Goal: Transaction & Acquisition: Purchase product/service

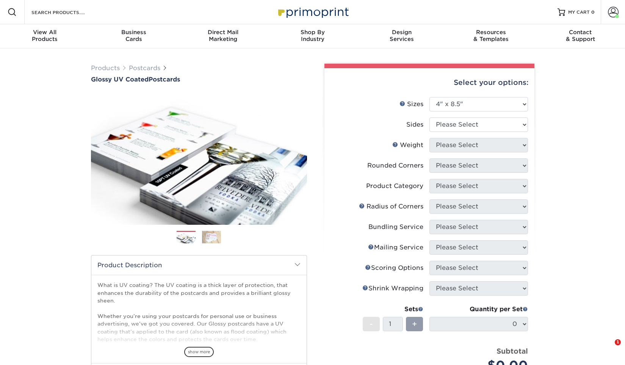
select select "4.00x8.50"
click at [467, 57] on div "Products Postcards Glossy UV Coated Postcards Previous Next show more 25" at bounding box center [312, 271] width 625 height 445
click at [429, 117] on select "Please Select Print Both Sides Print Front Only" at bounding box center [478, 124] width 99 height 14
select select "13abbda7-1d64-4f25-8bb2-c179b224825d"
click at [429, 138] on select "Please Select 16PT 14PT" at bounding box center [478, 145] width 99 height 14
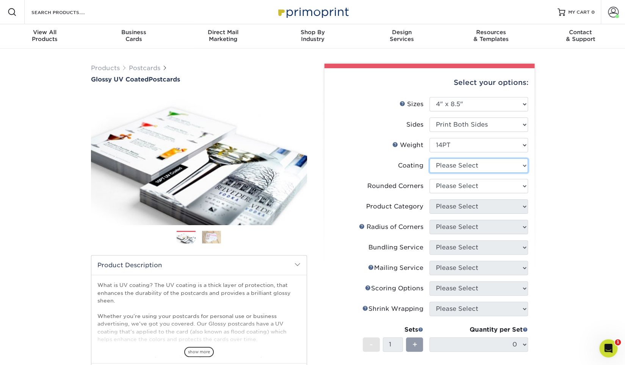
click at [429, 158] on select at bounding box center [478, 165] width 99 height 14
click at [429, 138] on select "Please Select 16PT 14PT" at bounding box center [478, 145] width 99 height 14
select select "16PT"
click at [429, 158] on select at bounding box center [478, 165] width 99 height 14
select select "ae367451-b2b8-45df-a344-0f05b6a12993"
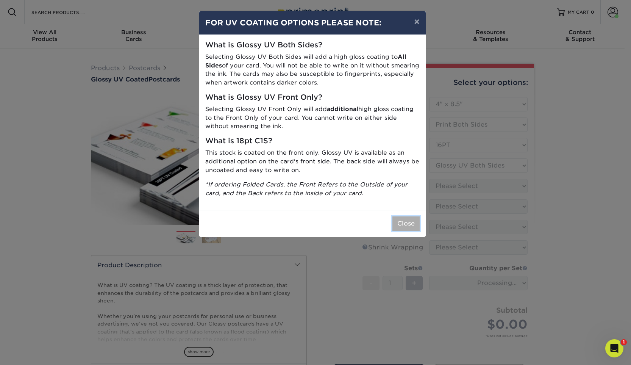
click at [402, 222] on button "Close" at bounding box center [406, 223] width 27 height 14
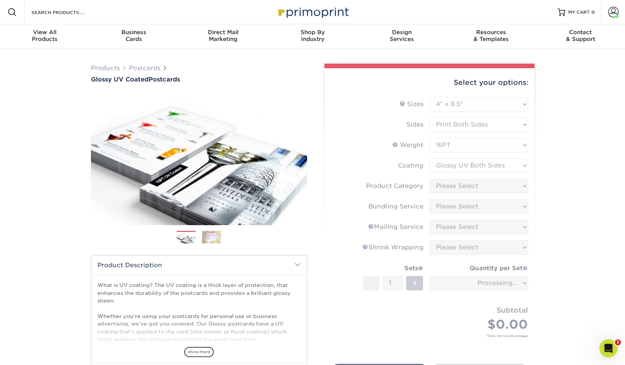
click at [445, 185] on form "Sizes Help Sizes Please Select 1.5" x 7" 2" x 4" 2" x 6" 2" x 7" 2" x 8" 2.12" …" at bounding box center [429, 226] width 198 height 258
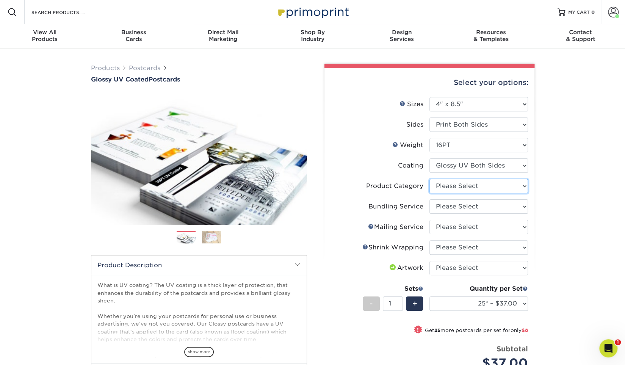
click at [429, 179] on select "Please Select Postcards" at bounding box center [478, 186] width 99 height 14
click at [445, 185] on select "Please Select Postcards" at bounding box center [478, 186] width 99 height 14
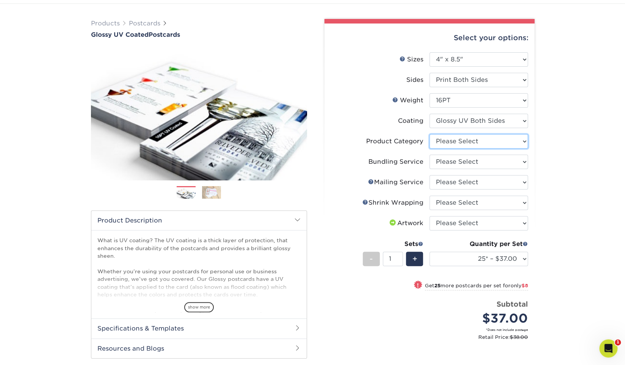
scroll to position [39, 0]
